Goal: Navigation & Orientation: Understand site structure

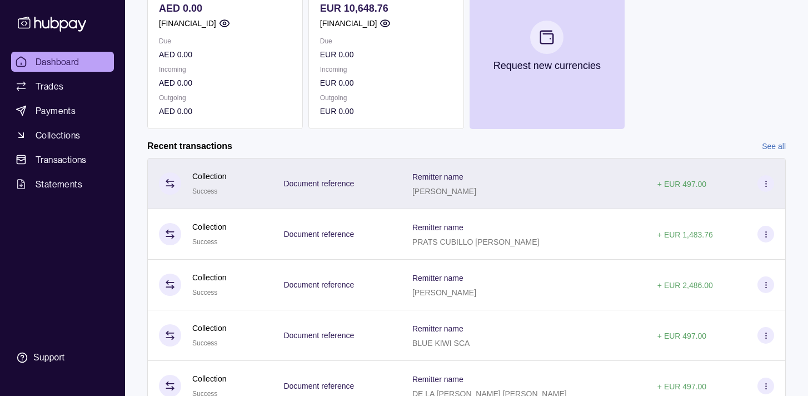
scroll to position [241, 0]
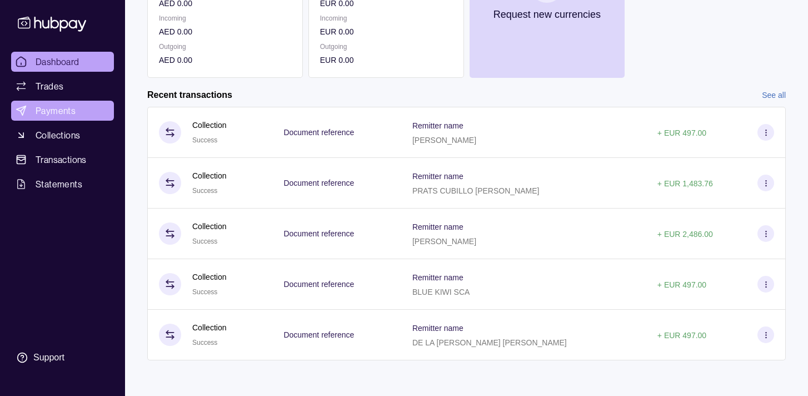
click at [42, 113] on span "Payments" at bounding box center [56, 110] width 40 height 13
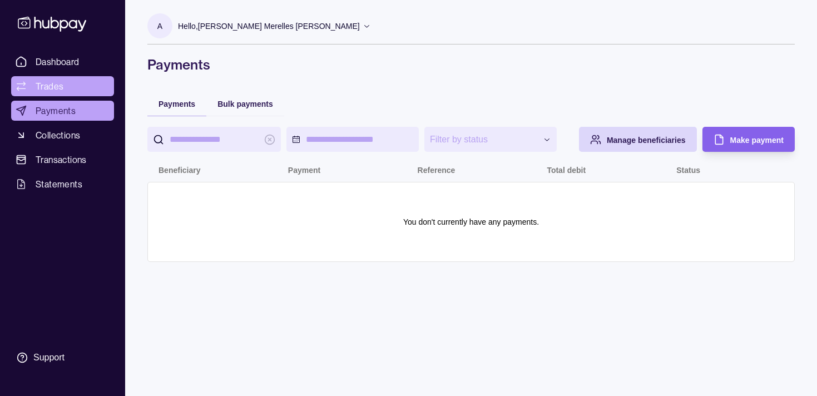
click at [82, 86] on link "Trades" at bounding box center [62, 86] width 103 height 20
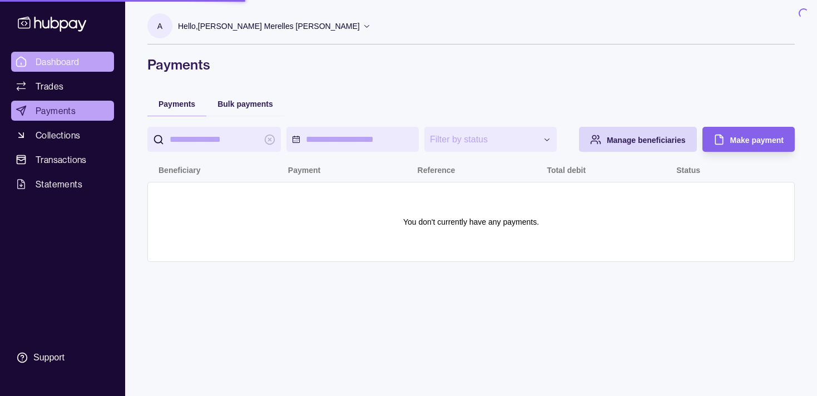
click at [75, 61] on span "Dashboard" at bounding box center [58, 61] width 44 height 13
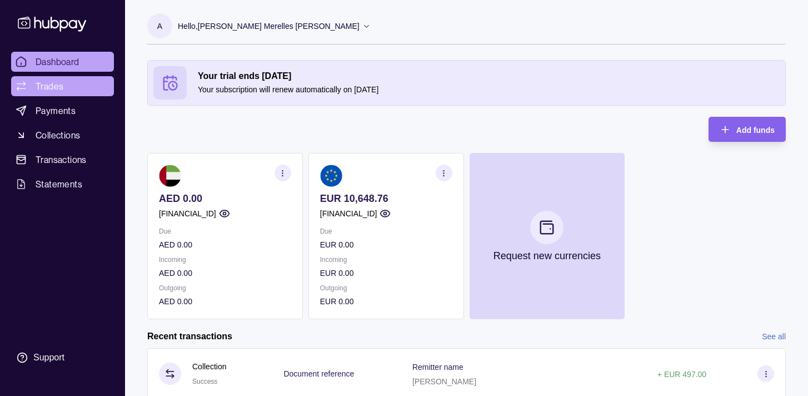
click at [59, 86] on span "Trades" at bounding box center [50, 85] width 28 height 13
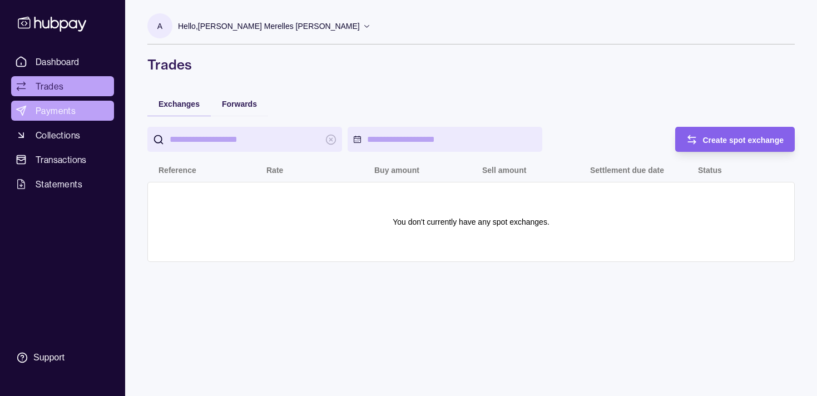
click at [60, 111] on span "Payments" at bounding box center [56, 110] width 40 height 13
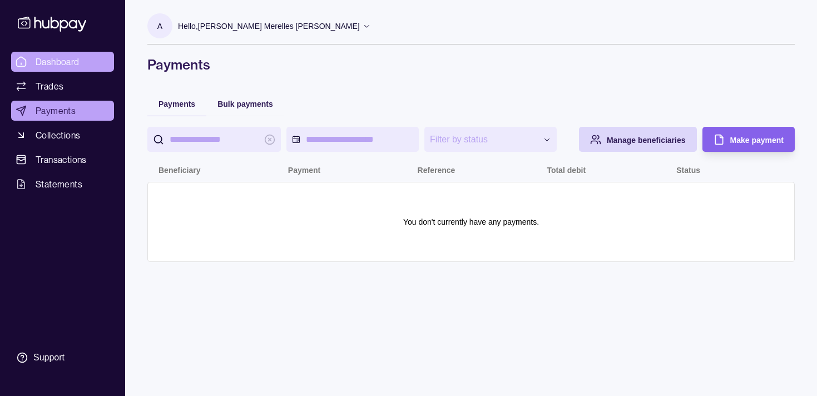
click at [48, 65] on span "Dashboard" at bounding box center [58, 61] width 44 height 13
